Goal: Transaction & Acquisition: Purchase product/service

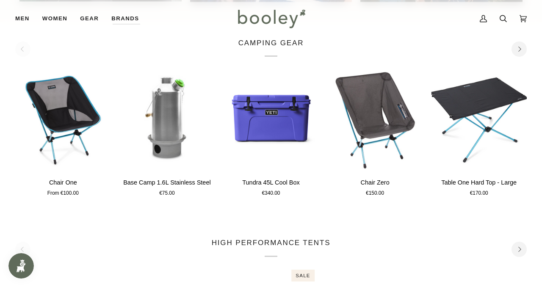
scroll to position [1005, 0]
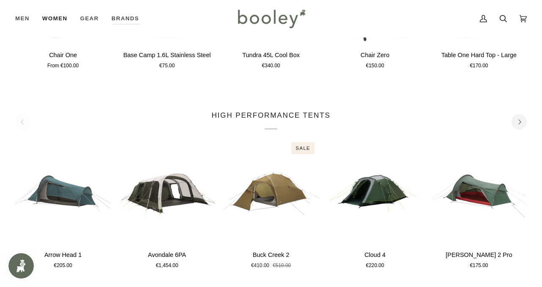
click at [65, 20] on link "Women" at bounding box center [55, 18] width 38 height 37
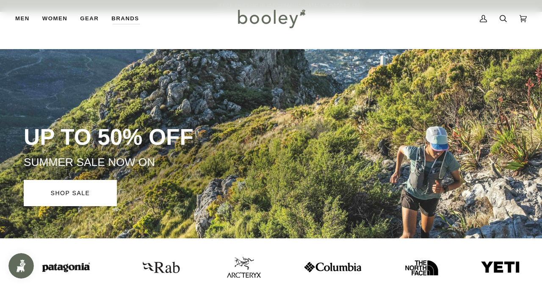
scroll to position [58, 0]
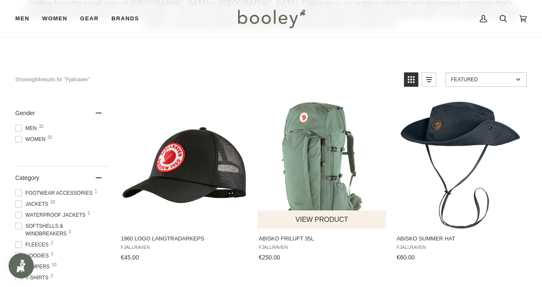
scroll to position [100, 0]
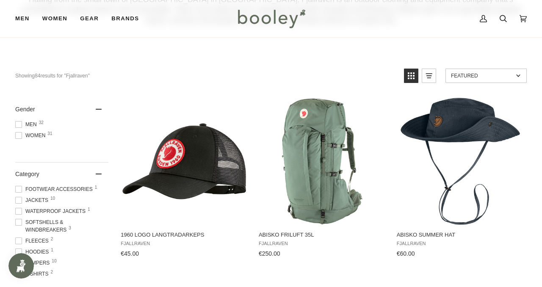
click at [21, 135] on span at bounding box center [18, 135] width 7 height 7
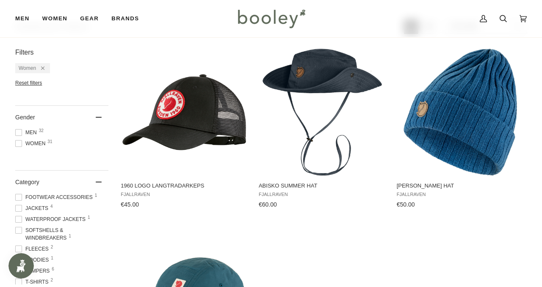
click at [21, 219] on span at bounding box center [18, 219] width 7 height 7
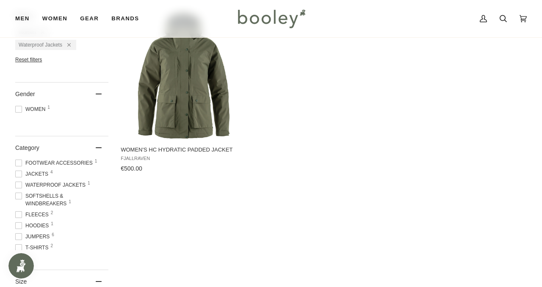
click at [20, 162] on span at bounding box center [18, 163] width 7 height 7
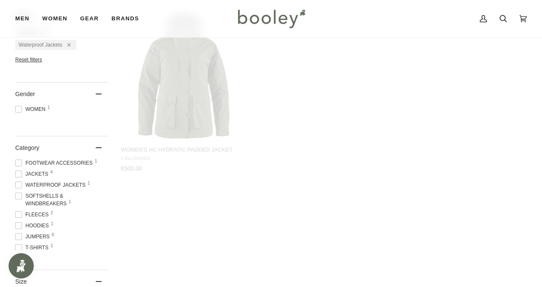
scroll to position [185, 0]
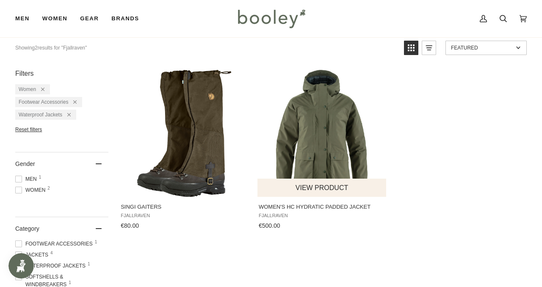
scroll to position [127, 0]
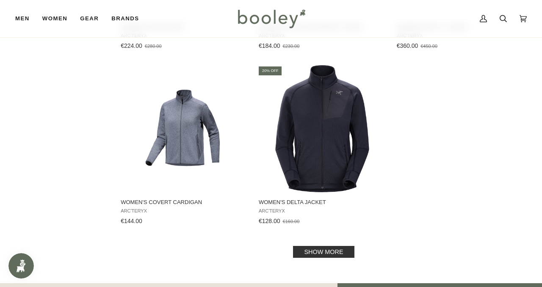
scroll to position [1210, 0]
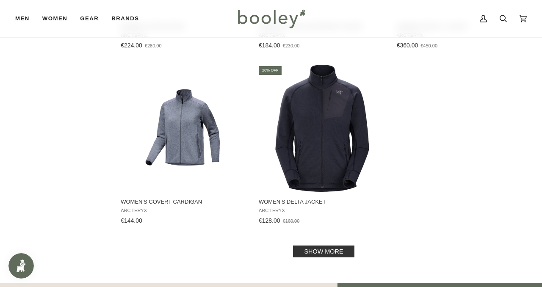
click at [341, 252] on link "Show more" at bounding box center [323, 252] width 61 height 12
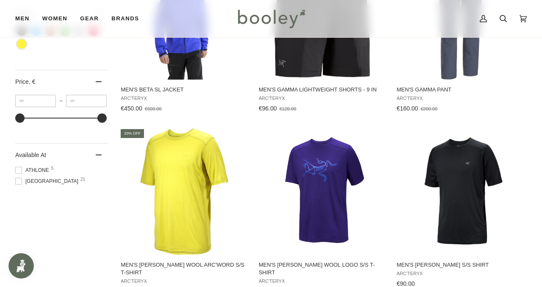
scroll to position [615, 0]
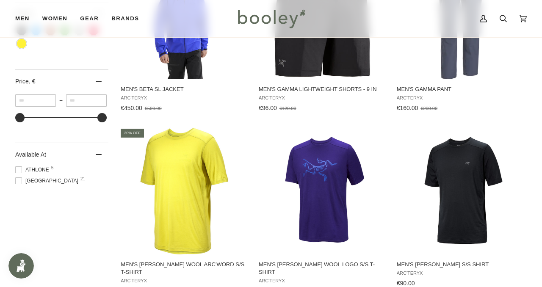
click at [18, 183] on span at bounding box center [18, 180] width 7 height 7
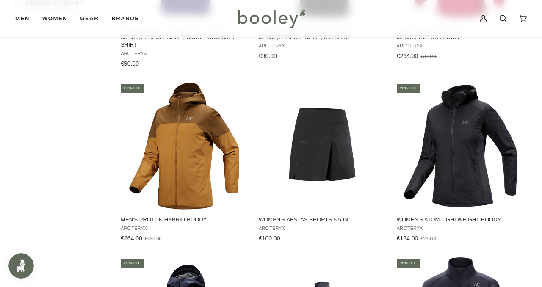
scroll to position [855, 0]
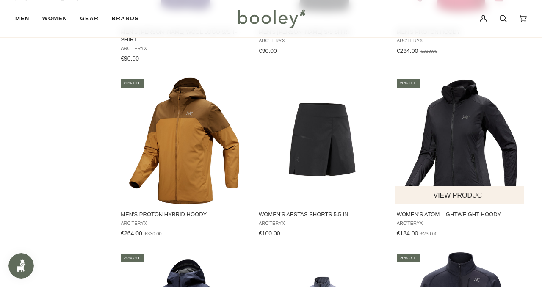
click at [457, 191] on button "View product" at bounding box center [460, 195] width 129 height 18
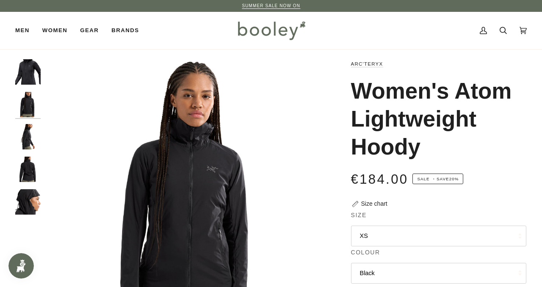
click at [24, 137] on img "Arc'teryx Women's Atom Lightweight Hoody Black - Booley Galway" at bounding box center [27, 136] width 25 height 25
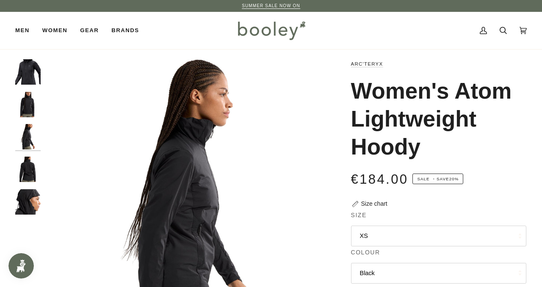
click at [26, 169] on img "Arc'teryx Women's Atom Lightweight Hoody Black - Booley Galway" at bounding box center [27, 169] width 25 height 25
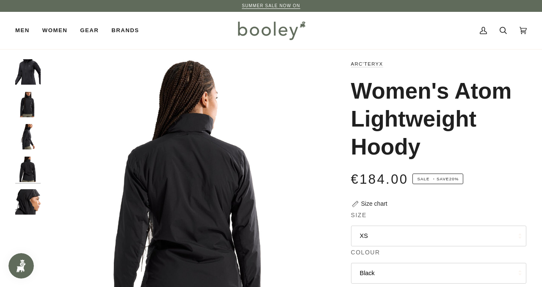
click at [27, 194] on img "Arc'teryx Women's Atom Lightweight Hoody Black - Booley Galway" at bounding box center [27, 201] width 25 height 25
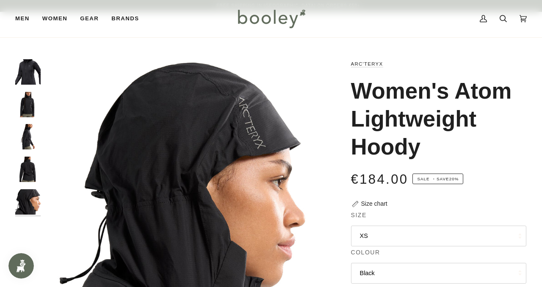
scroll to position [111, 0]
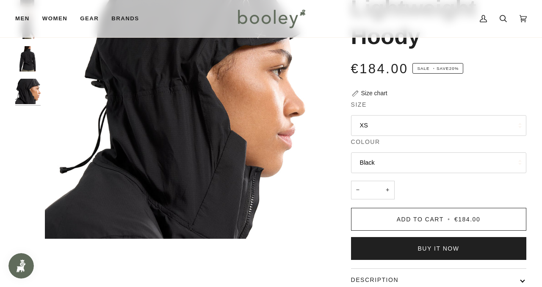
click at [379, 136] on button "XS" at bounding box center [438, 125] width 175 height 21
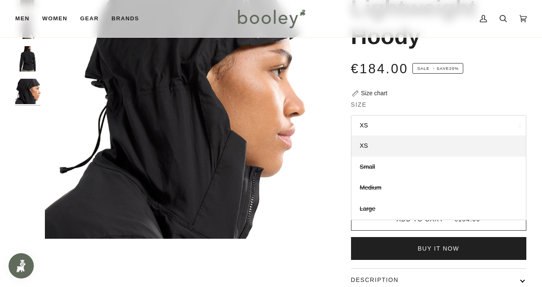
click at [379, 136] on button "XS" at bounding box center [438, 125] width 175 height 21
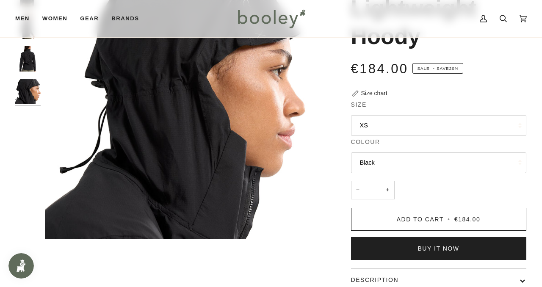
click at [408, 173] on button "Black" at bounding box center [438, 162] width 175 height 21
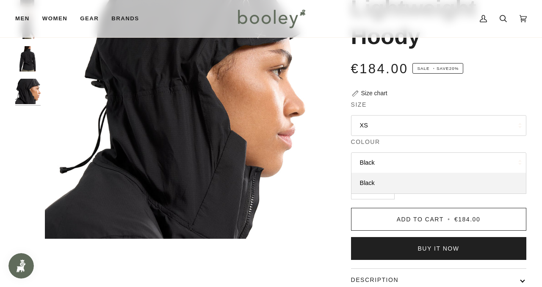
click at [408, 173] on button "Black" at bounding box center [438, 162] width 175 height 21
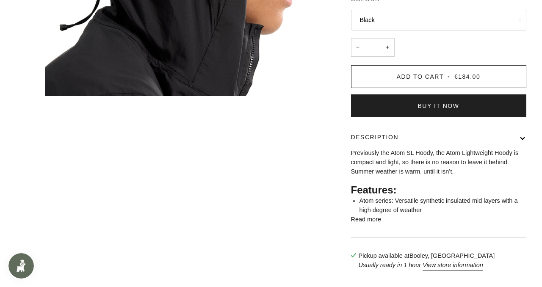
scroll to position [0, 0]
